Goal: Task Accomplishment & Management: Manage account settings

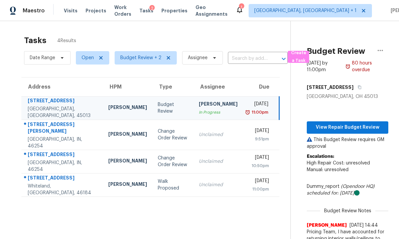
click at [77, 133] on td "4733 Kelvington Dr Indianapolis, IN, 46254" at bounding box center [62, 135] width 82 height 30
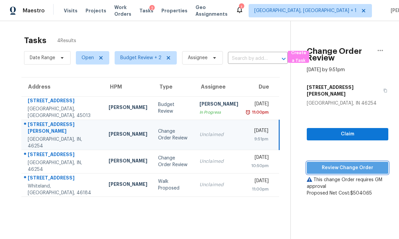
click at [345, 164] on span "Review Change Order" at bounding box center [347, 168] width 71 height 8
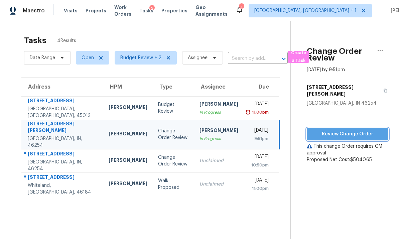
click at [341, 130] on span "Review Change Order" at bounding box center [347, 134] width 71 height 8
click at [76, 162] on div "Indianapolis, IN, 46254" at bounding box center [63, 165] width 70 height 13
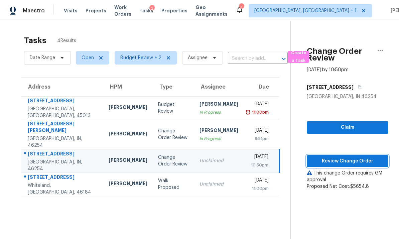
click at [349, 159] on span "Review Change Order" at bounding box center [347, 161] width 71 height 8
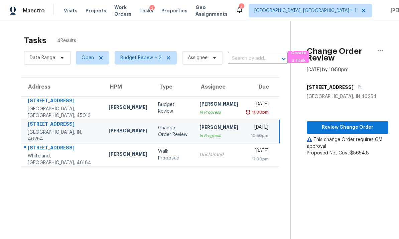
click at [103, 164] on td "Dodd Drayer" at bounding box center [128, 154] width 50 height 23
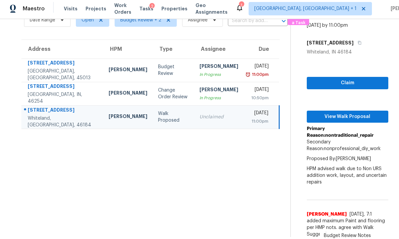
scroll to position [22, 0]
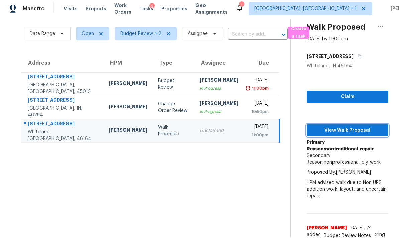
click at [343, 126] on span "View Walk Proposal" at bounding box center [347, 130] width 71 height 8
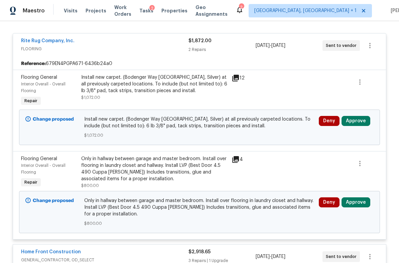
scroll to position [122, 0]
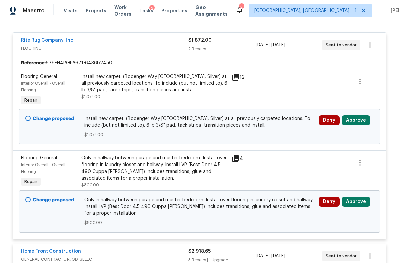
click at [236, 78] on icon at bounding box center [236, 77] width 8 height 8
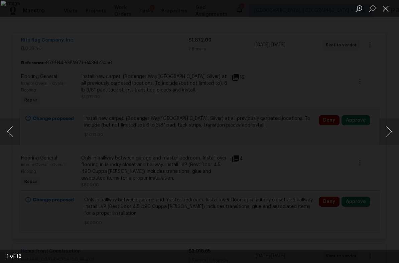
click at [391, 131] on button "Next image" at bounding box center [389, 131] width 20 height 27
click at [390, 129] on button "Next image" at bounding box center [389, 131] width 20 height 27
click at [391, 127] on button "Next image" at bounding box center [389, 131] width 20 height 27
click at [392, 124] on button "Next image" at bounding box center [389, 131] width 20 height 27
click at [393, 123] on button "Next image" at bounding box center [389, 131] width 20 height 27
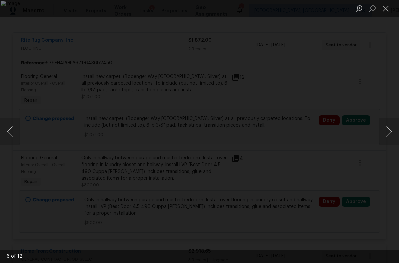
click at [394, 123] on button "Next image" at bounding box center [389, 131] width 20 height 27
click at [395, 122] on button "Next image" at bounding box center [389, 131] width 20 height 27
click at [395, 121] on button "Next image" at bounding box center [389, 131] width 20 height 27
click at [395, 120] on button "Next image" at bounding box center [389, 131] width 20 height 27
click at [392, 119] on button "Next image" at bounding box center [389, 131] width 20 height 27
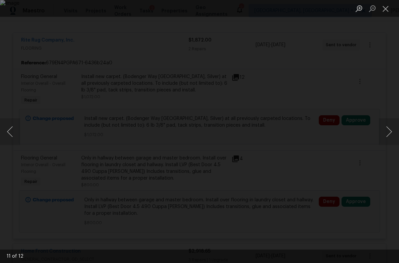
click at [395, 118] on button "Next image" at bounding box center [389, 131] width 20 height 27
click at [391, 131] on button "Next image" at bounding box center [389, 131] width 20 height 27
click at [387, 11] on button "Close lightbox" at bounding box center [385, 9] width 13 height 12
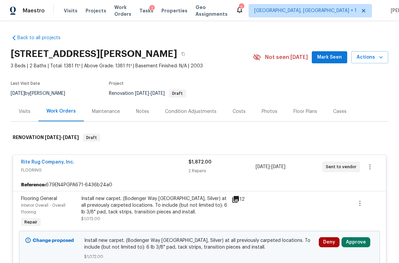
scroll to position [0, 0]
click at [236, 113] on div "Costs" at bounding box center [239, 111] width 13 height 7
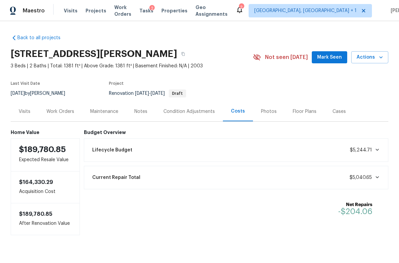
click at [174, 108] on div "Condition Adjustments" at bounding box center [190, 111] width 52 height 7
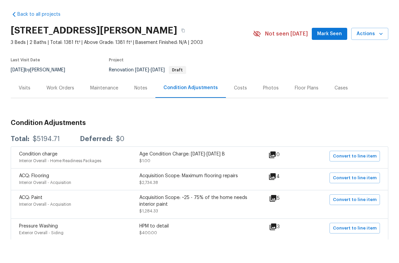
click at [27, 108] on div "Visits" at bounding box center [25, 111] width 12 height 7
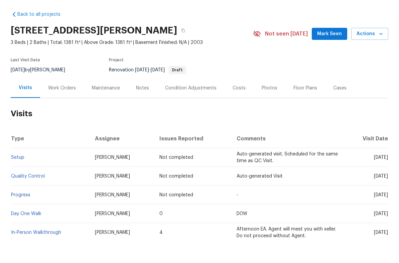
click at [182, 108] on div "Condition Adjustments" at bounding box center [191, 111] width 52 height 7
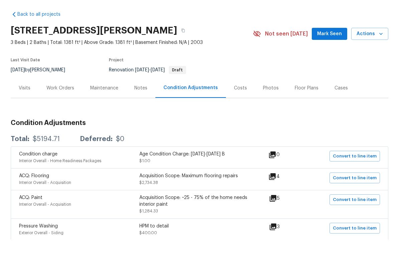
click at [67, 108] on div "Work Orders" at bounding box center [60, 111] width 28 height 7
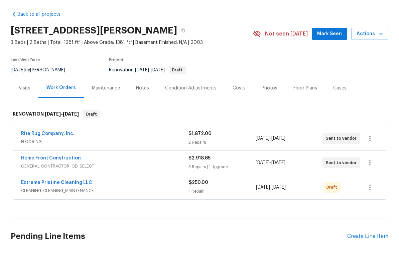
click at [94, 162] on span "FLOORING" at bounding box center [105, 165] width 168 height 7
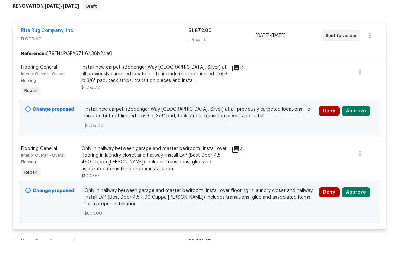
scroll to position [112, 0]
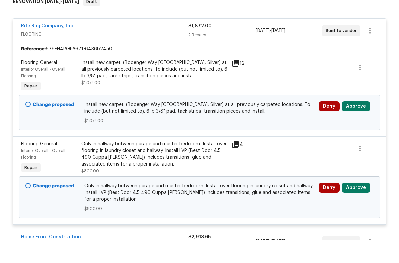
click at [357, 206] on button "Approve" at bounding box center [356, 211] width 29 height 10
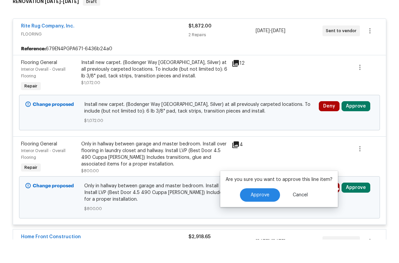
click at [269, 211] on button "Approve" at bounding box center [260, 217] width 40 height 13
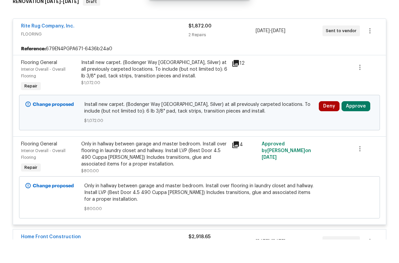
click at [357, 124] on button "Approve" at bounding box center [356, 129] width 29 height 10
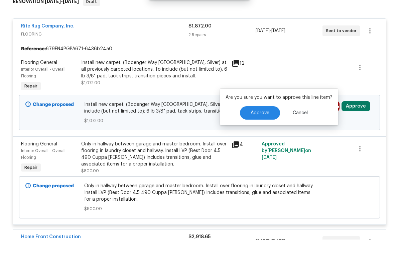
click at [270, 129] on button "Approve" at bounding box center [260, 135] width 40 height 13
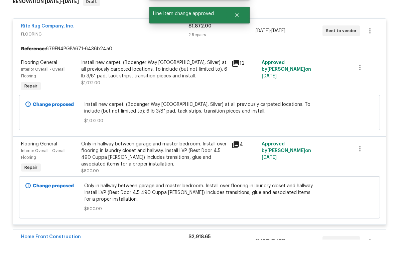
click at [236, 165] on icon at bounding box center [235, 168] width 7 height 7
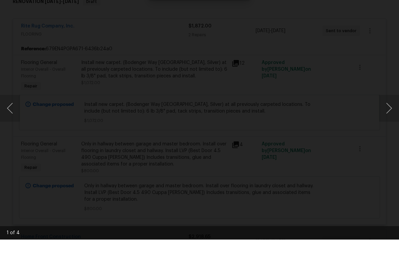
click at [391, 118] on button "Next image" at bounding box center [389, 131] width 20 height 27
click at [392, 118] on button "Next image" at bounding box center [389, 131] width 20 height 27
click at [395, 118] on button "Next image" at bounding box center [389, 131] width 20 height 27
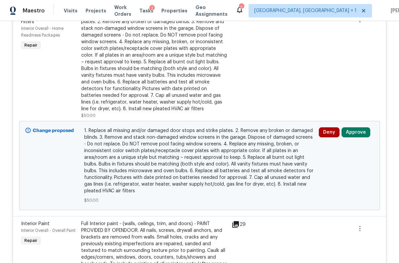
scroll to position [409, 0]
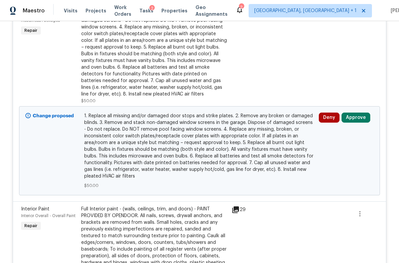
click at [359, 117] on button "Approve" at bounding box center [356, 117] width 29 height 10
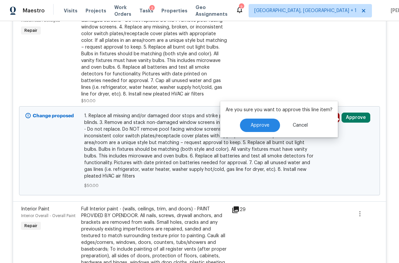
click at [270, 124] on button "Approve" at bounding box center [260, 124] width 40 height 13
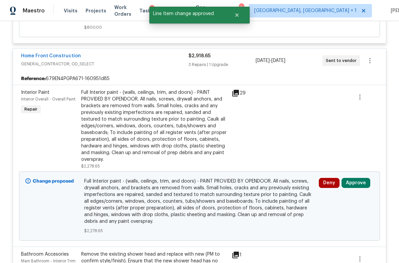
scroll to position [311, 0]
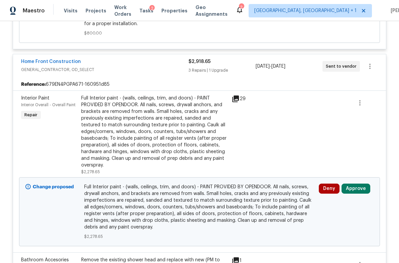
click at [190, 127] on div "Full Interior paint - (walls, ceilings, trim, and doors) - PAINT PROVIDED BY OP…" at bounding box center [154, 132] width 147 height 74
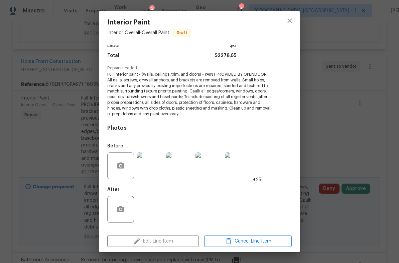
scroll to position [51, 0]
click at [153, 165] on img at bounding box center [150, 166] width 27 height 27
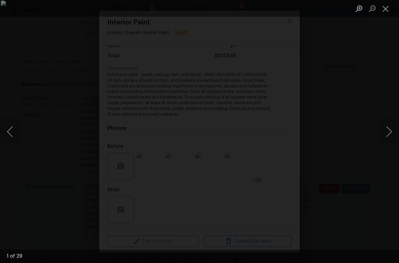
click at [388, 128] on button "Next image" at bounding box center [389, 131] width 20 height 27
click at [391, 128] on button "Next image" at bounding box center [389, 131] width 20 height 27
click at [391, 131] on button "Next image" at bounding box center [389, 131] width 20 height 27
click at [392, 132] on button "Next image" at bounding box center [389, 131] width 20 height 27
click at [390, 131] on button "Next image" at bounding box center [389, 131] width 20 height 27
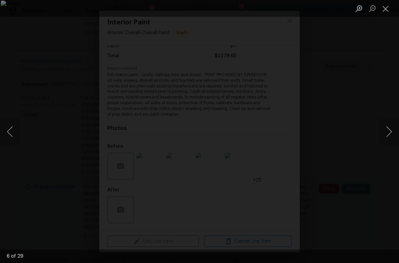
click at [392, 132] on button "Next image" at bounding box center [389, 131] width 20 height 27
click at [393, 132] on button "Next image" at bounding box center [389, 131] width 20 height 27
click at [393, 133] on button "Next image" at bounding box center [389, 131] width 20 height 27
click at [391, 131] on button "Next image" at bounding box center [389, 131] width 20 height 27
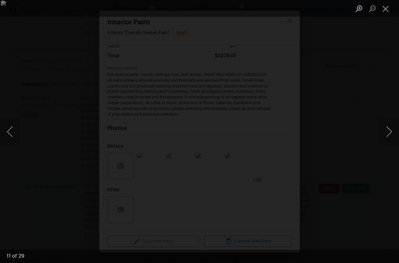
click at [391, 131] on button "Next image" at bounding box center [389, 131] width 20 height 27
click at [393, 130] on button "Next image" at bounding box center [389, 131] width 20 height 27
click at [393, 129] on button "Next image" at bounding box center [389, 131] width 20 height 27
click at [392, 129] on button "Next image" at bounding box center [389, 131] width 20 height 27
click at [391, 132] on button "Next image" at bounding box center [389, 131] width 20 height 27
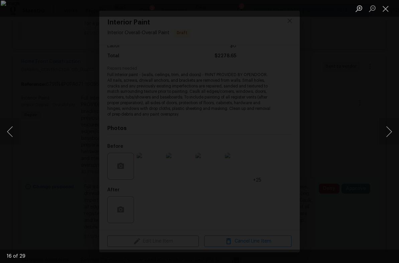
click at [392, 129] on button "Next image" at bounding box center [389, 131] width 20 height 27
click at [392, 130] on button "Next image" at bounding box center [389, 131] width 20 height 27
click at [393, 129] on button "Next image" at bounding box center [389, 131] width 20 height 27
click at [393, 131] on button "Next image" at bounding box center [389, 131] width 20 height 27
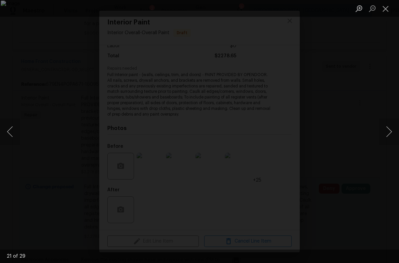
click at [392, 130] on button "Next image" at bounding box center [389, 131] width 20 height 27
click at [394, 130] on button "Next image" at bounding box center [389, 131] width 20 height 27
click at [391, 132] on button "Next image" at bounding box center [389, 131] width 20 height 27
click at [392, 132] on button "Next image" at bounding box center [389, 131] width 20 height 27
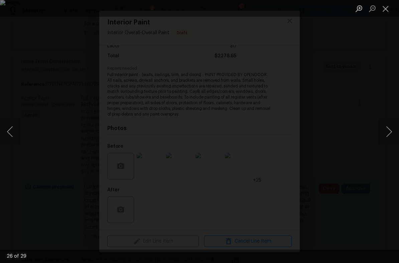
click at [393, 131] on button "Next image" at bounding box center [389, 131] width 20 height 27
click at [395, 131] on button "Next image" at bounding box center [389, 131] width 20 height 27
click at [394, 130] on button "Next image" at bounding box center [389, 131] width 20 height 27
click at [394, 131] on button "Next image" at bounding box center [389, 131] width 20 height 27
click at [394, 130] on button "Next image" at bounding box center [389, 131] width 20 height 27
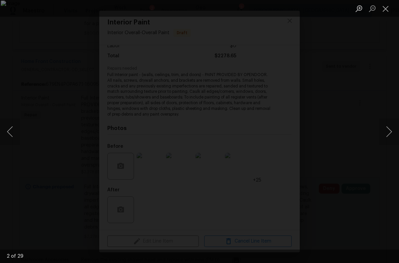
click at [395, 129] on button "Next image" at bounding box center [389, 131] width 20 height 27
click at [386, 12] on button "Close lightbox" at bounding box center [385, 9] width 13 height 12
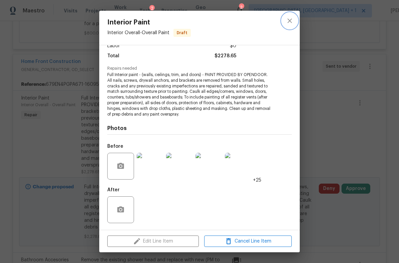
click at [288, 20] on icon "close" at bounding box center [290, 21] width 8 height 8
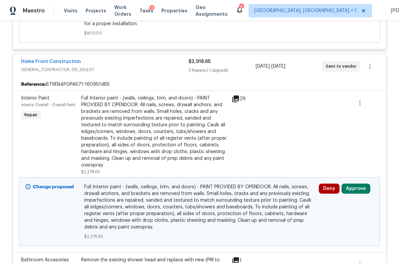
click at [356, 190] on button "Approve" at bounding box center [356, 188] width 29 height 10
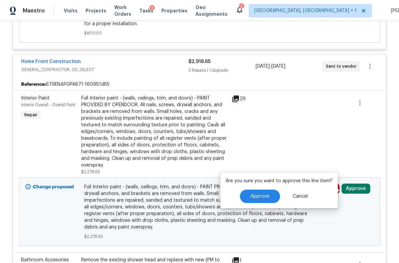
click at [271, 196] on button "Approve" at bounding box center [260, 195] width 40 height 13
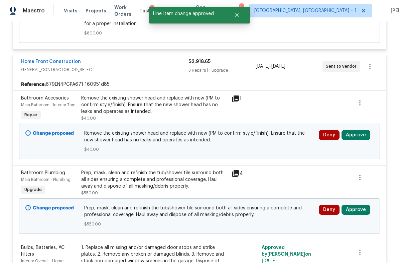
click at [357, 139] on button "Approve" at bounding box center [356, 135] width 29 height 10
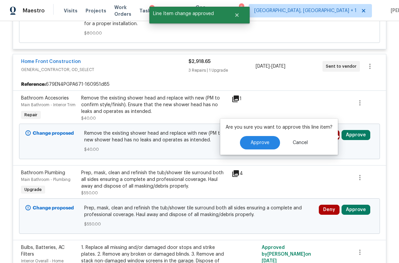
click at [271, 145] on button "Approve" at bounding box center [260, 142] width 40 height 13
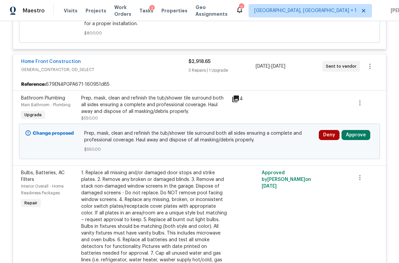
click at [358, 137] on button "Approve" at bounding box center [356, 135] width 29 height 10
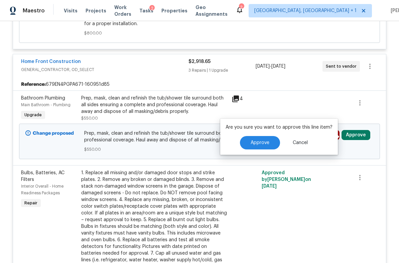
click at [270, 143] on button "Approve" at bounding box center [260, 142] width 40 height 13
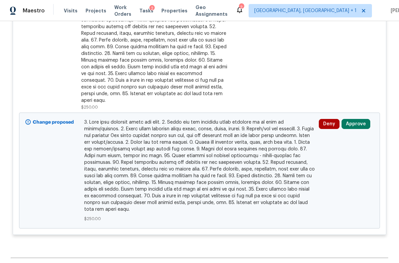
scroll to position [1010, 0]
click at [355, 122] on button "Approve" at bounding box center [356, 124] width 29 height 10
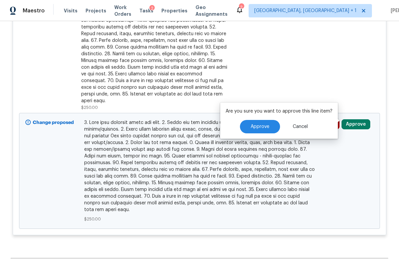
click at [267, 126] on span "Approve" at bounding box center [260, 126] width 19 height 5
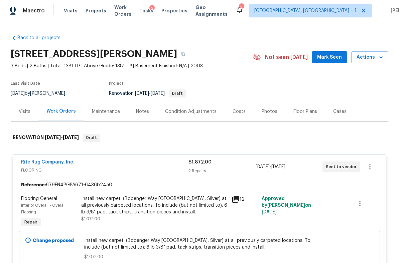
scroll to position [0, 0]
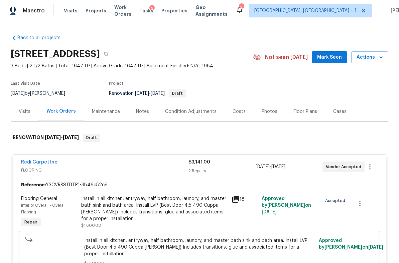
click at [382, 159] on div "Redi Carpet Inc FLOORING $3,141.00 2 Repairs 8/19/2025 - 9/3/2025 Vendor Accept…" at bounding box center [199, 167] width 373 height 24
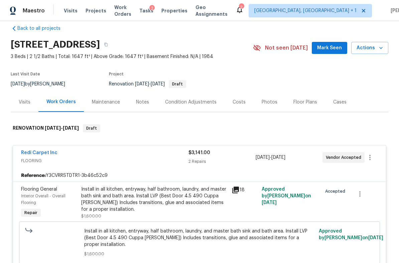
scroll to position [10, 0]
click at [377, 162] on button "button" at bounding box center [370, 157] width 16 height 16
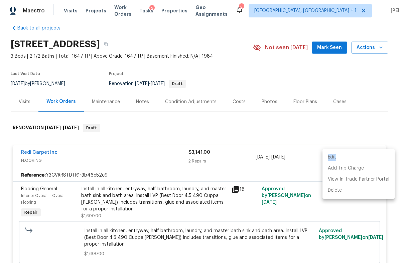
click at [306, 138] on div at bounding box center [199, 131] width 399 height 263
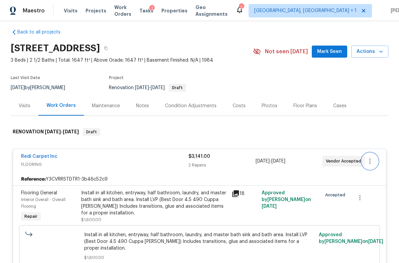
scroll to position [9, 0]
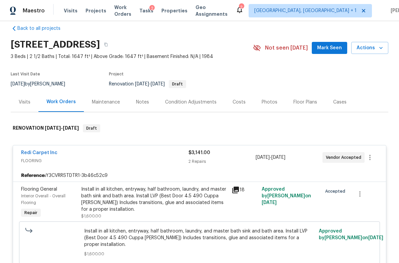
click at [239, 101] on div "Costs" at bounding box center [239, 102] width 13 height 7
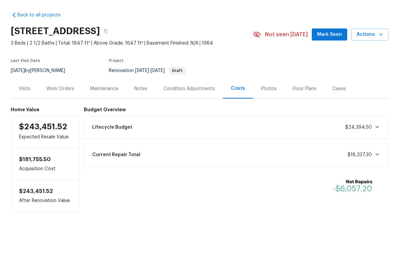
click at [28, 108] on div "Visits" at bounding box center [25, 111] width 12 height 7
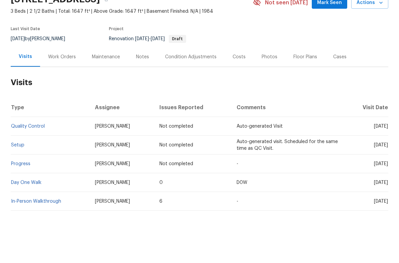
scroll to position [31, 0]
click at [179, 70] on div "Condition Adjustments" at bounding box center [191, 80] width 68 height 20
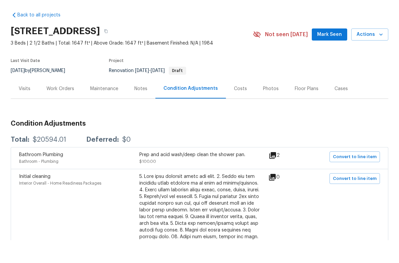
click at [64, 108] on div "Work Orders" at bounding box center [60, 111] width 28 height 7
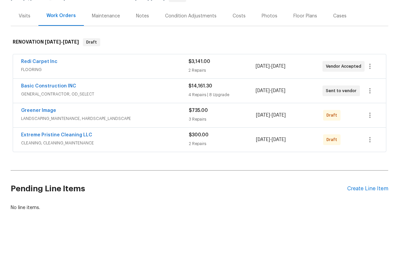
scroll to position [72, 0]
click at [93, 138] on span "LANDSCAPING_MAINTENANCE, HARDSCAPE_LANDSCAPE" at bounding box center [105, 141] width 168 height 7
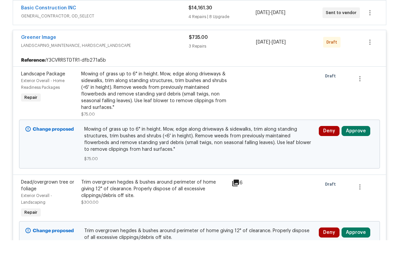
scroll to position [178, 0]
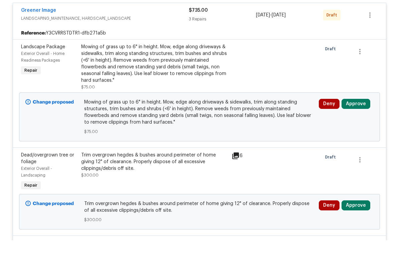
click at [357, 121] on button "Approve" at bounding box center [356, 126] width 29 height 10
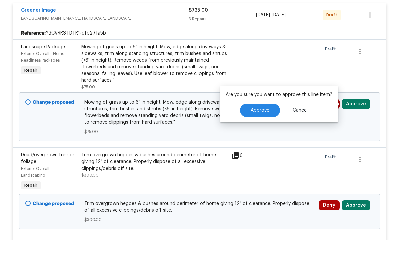
click at [259, 126] on button "Approve" at bounding box center [260, 132] width 40 height 13
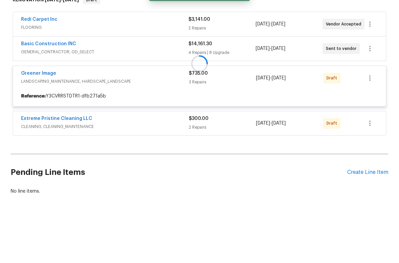
scroll to position [98, 0]
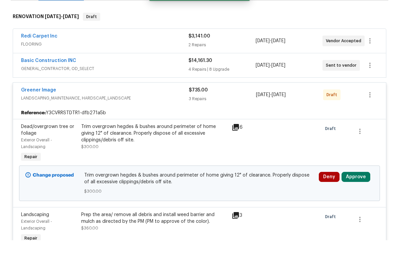
click at [360, 194] on button "Approve" at bounding box center [356, 199] width 29 height 10
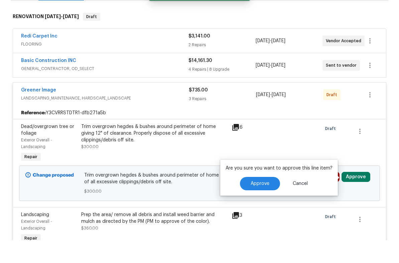
click at [266, 204] on span "Approve" at bounding box center [260, 206] width 19 height 5
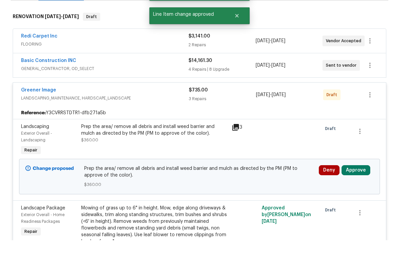
click at [355, 188] on button "Approve" at bounding box center [356, 193] width 29 height 10
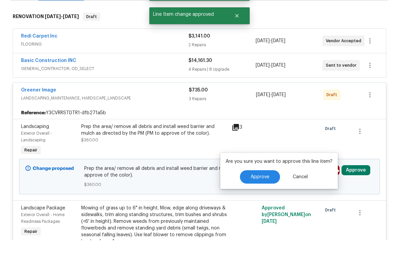
click at [267, 197] on span "Approve" at bounding box center [260, 199] width 19 height 5
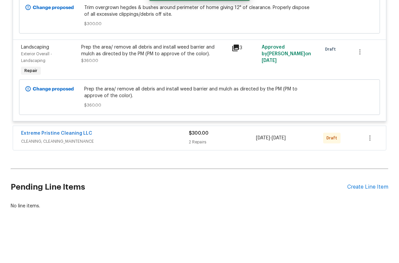
scroll to position [373, 0]
click at [119, 161] on span "CLEANING, CLEANING_MAINTENANCE" at bounding box center [105, 164] width 168 height 7
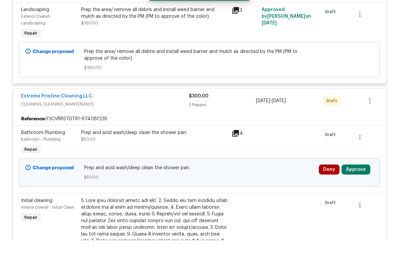
scroll to position [450, 0]
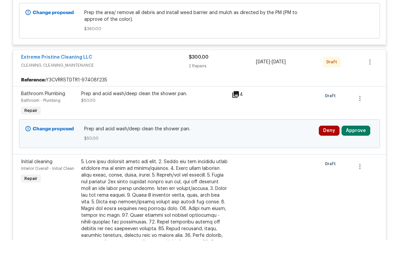
click at [356, 148] on button "Approve" at bounding box center [356, 153] width 29 height 10
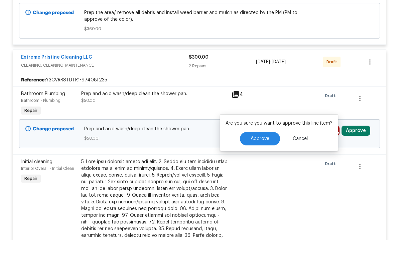
click at [267, 159] on span "Approve" at bounding box center [260, 161] width 19 height 5
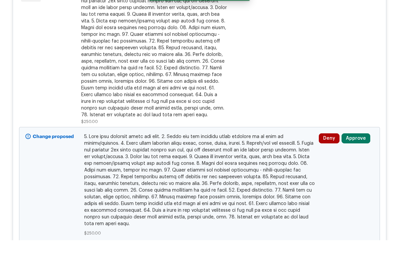
scroll to position [564, 0]
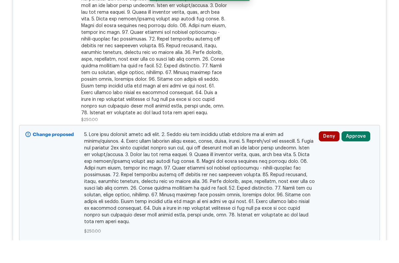
click at [359, 154] on button "Approve" at bounding box center [356, 159] width 29 height 10
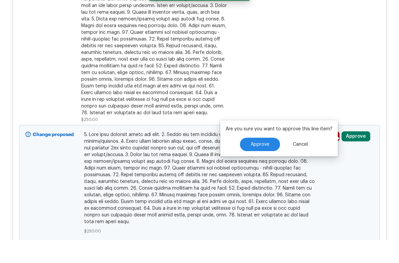
click at [265, 165] on span "Approve" at bounding box center [260, 167] width 19 height 5
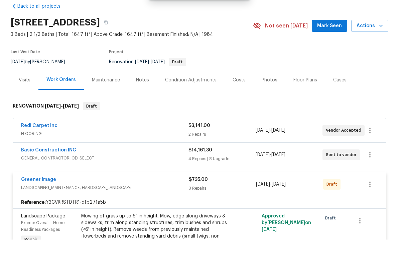
scroll to position [8, 0]
click at [121, 178] on span "GENERAL_CONTRACTOR, OD_SELECT" at bounding box center [105, 181] width 168 height 7
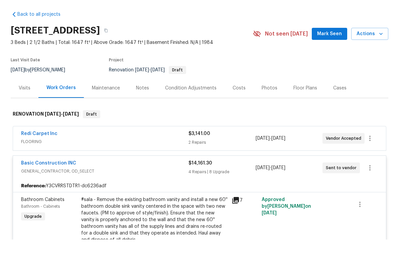
scroll to position [0, 0]
click at [97, 154] on div "Redi Carpet Inc" at bounding box center [105, 158] width 168 height 8
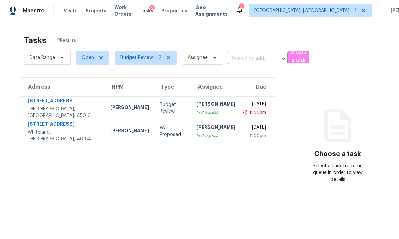
click at [79, 131] on td "[STREET_ADDRESS]" at bounding box center [63, 131] width 84 height 23
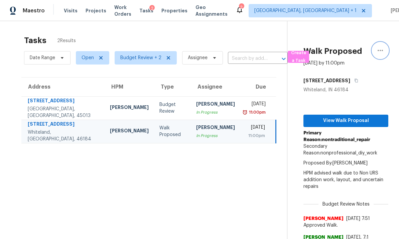
click at [382, 52] on icon "button" at bounding box center [381, 50] width 8 height 8
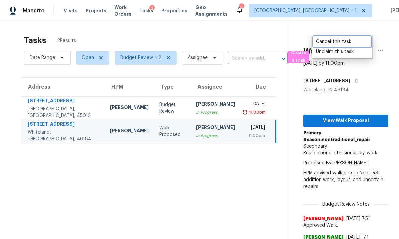
click at [345, 42] on div "Cancel this task" at bounding box center [342, 41] width 52 height 7
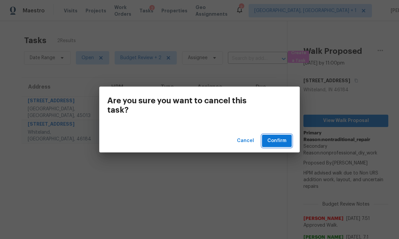
click at [279, 139] on span "Confirm" at bounding box center [277, 141] width 19 height 8
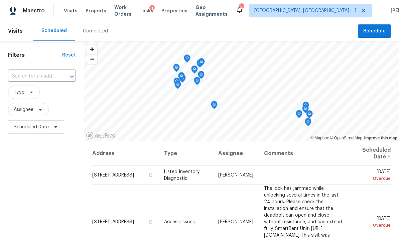
scroll to position [9, 0]
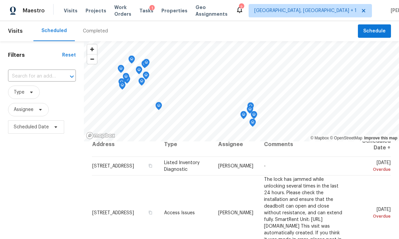
click at [308, 21] on div "Maestro Visits Projects Work Orders Tasks 1 Properties Geo Assignments 2 Cincin…" at bounding box center [199, 10] width 399 height 21
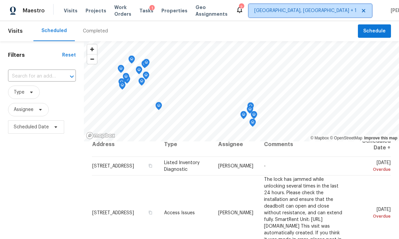
click at [297, 9] on span "Cincinnati, OH + 1" at bounding box center [306, 10] width 102 height 7
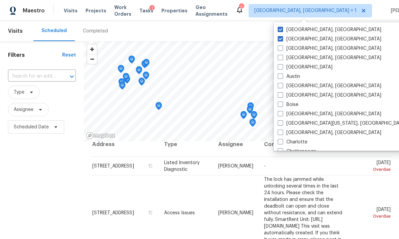
click at [283, 28] on label "Indianapolis, IN" at bounding box center [330, 29] width 104 height 7
click at [282, 28] on input "Indianapolis, IN" at bounding box center [280, 28] width 4 height 4
checkbox input "false"
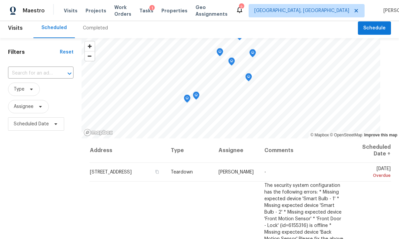
scroll to position [3, 0]
click at [176, 7] on span "Properties" at bounding box center [175, 10] width 26 height 7
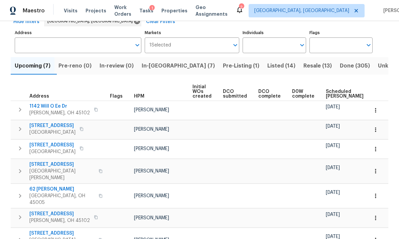
scroll to position [37, 0]
click at [165, 69] on span "In-[GEOGRAPHIC_DATA] (7)" at bounding box center [178, 66] width 73 height 9
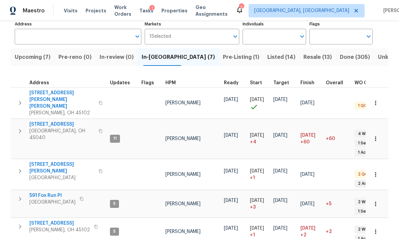
scroll to position [46, 0]
click at [223, 57] on span "Pre-Listing (1)" at bounding box center [241, 57] width 36 height 9
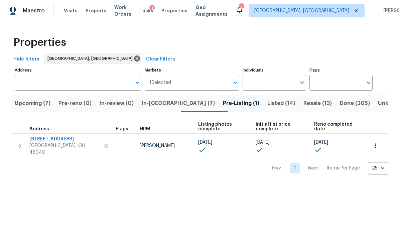
click at [268, 105] on span "Listed (14)" at bounding box center [282, 103] width 28 height 9
